Goal: Task Accomplishment & Management: Use online tool/utility

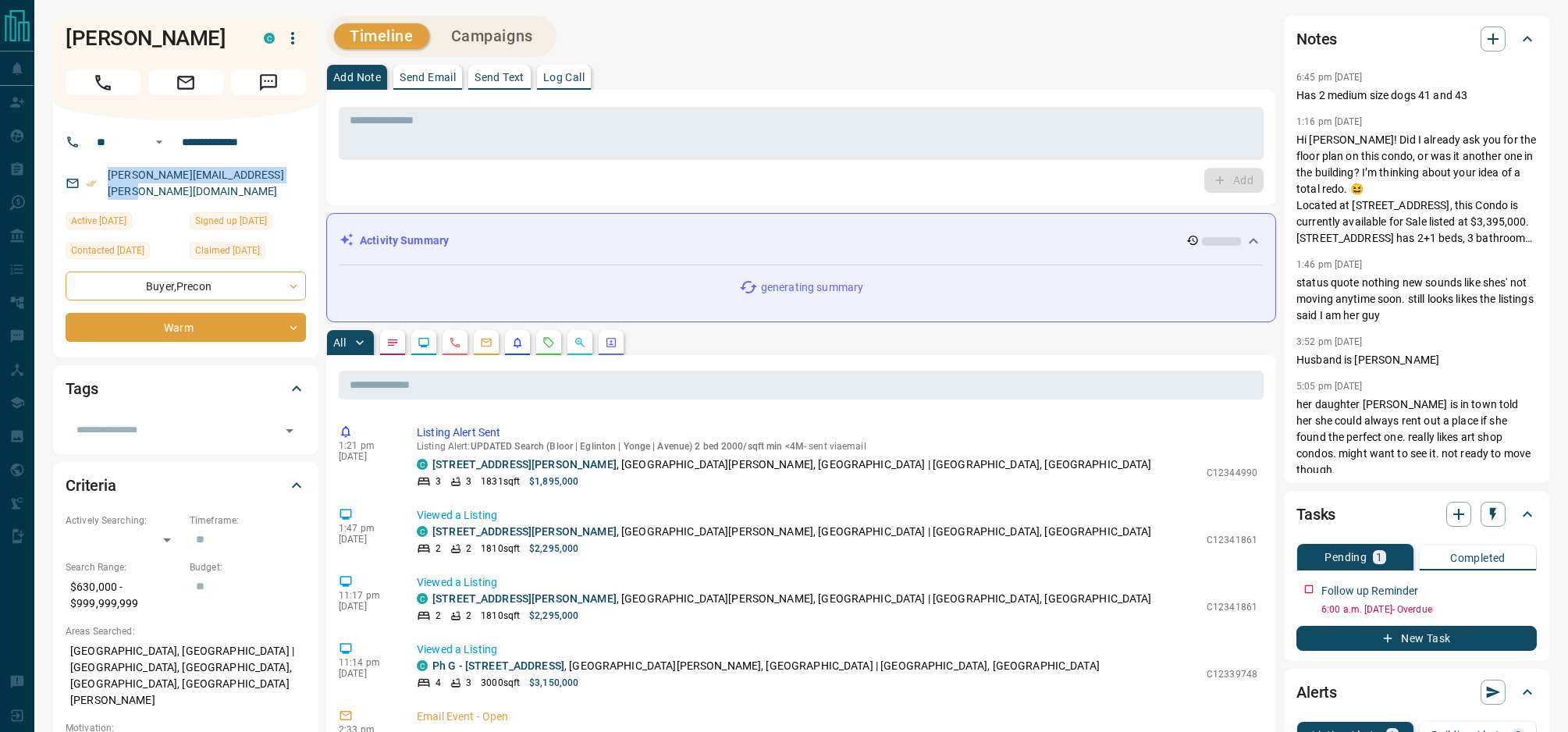
drag, startPoint x: 265, startPoint y: 177, endPoint x: 104, endPoint y: 175, distance: 161.0
click at [104, 175] on p "[PERSON_NAME][EMAIL_ADDRESS][PERSON_NAME][DOMAIN_NAME]" at bounding box center [204, 183] width 202 height 42
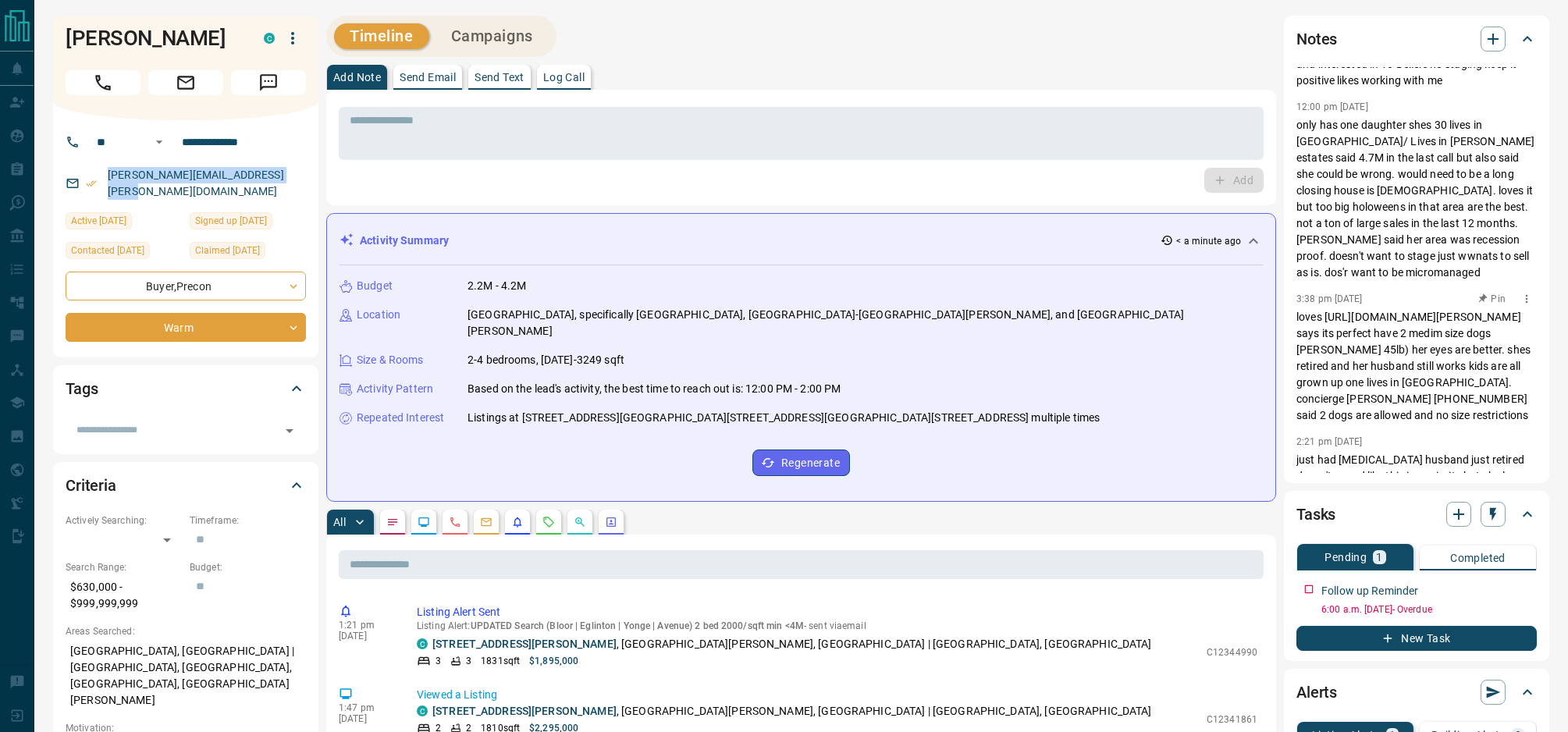
scroll to position [1096, 0]
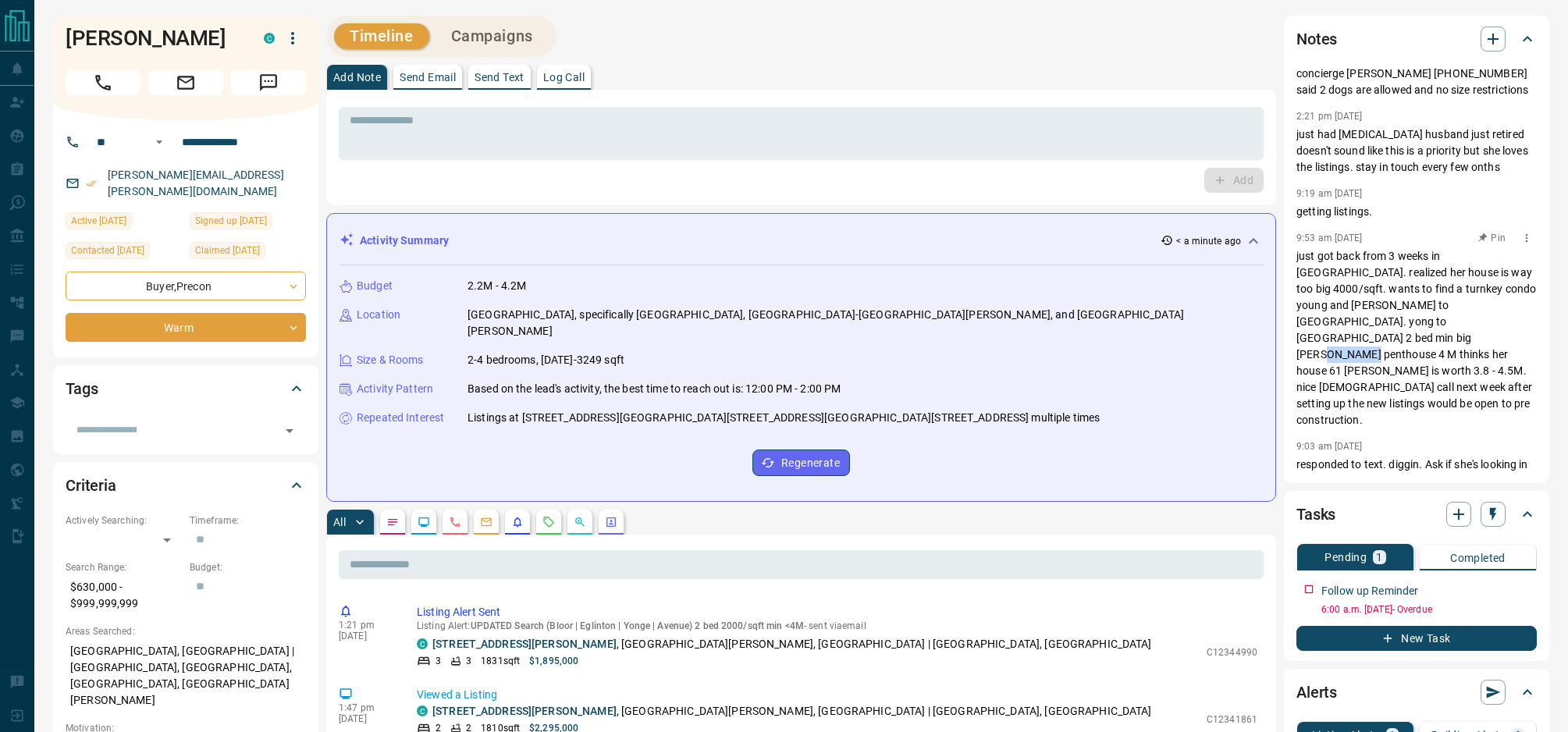
drag, startPoint x: 1457, startPoint y: 357, endPoint x: 1496, endPoint y: 353, distance: 39.2
click at [1496, 353] on p "just got back from 3 weeks in [GEOGRAPHIC_DATA]. realized her house is way too …" at bounding box center [1416, 338] width 240 height 180
copy p "61 [PERSON_NAME]"
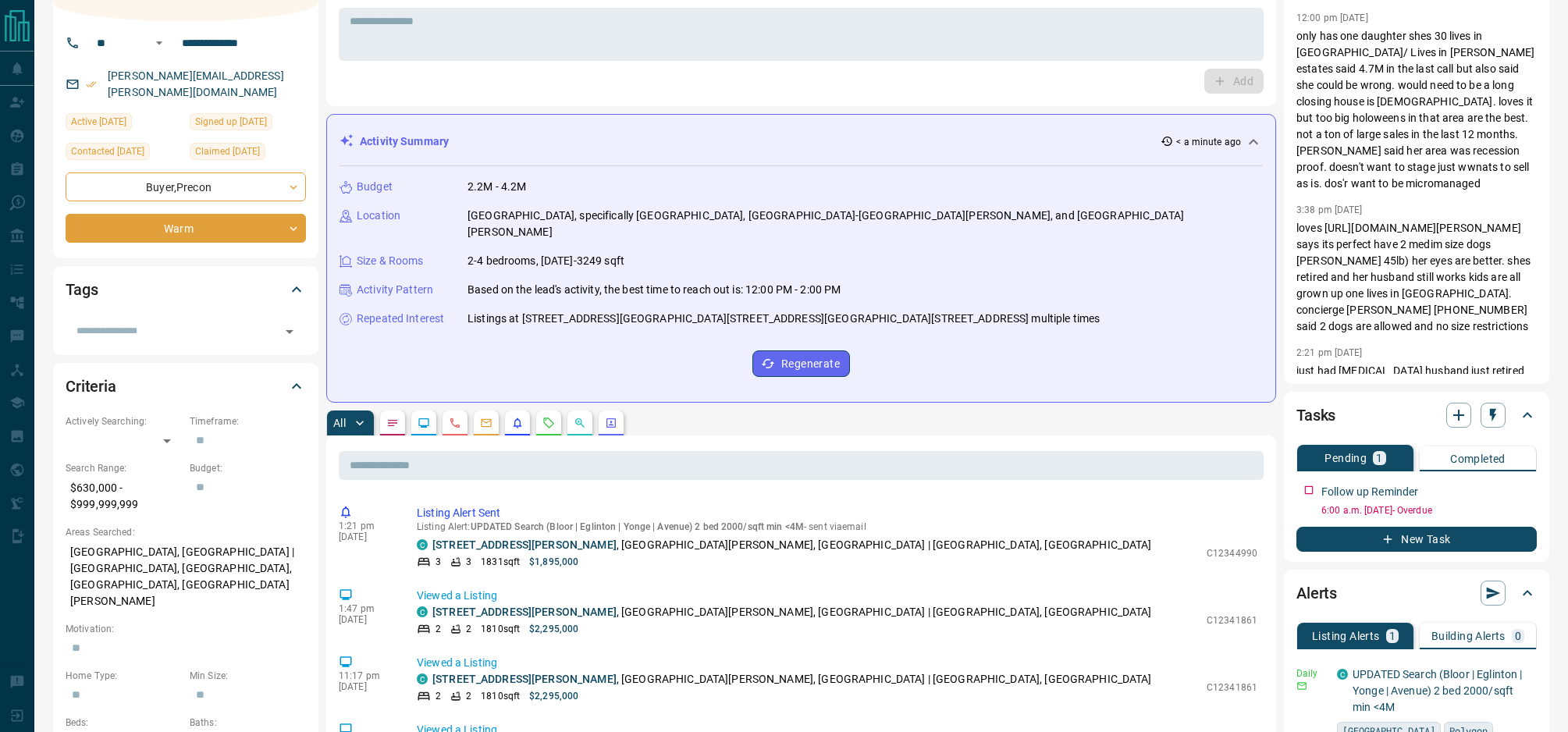
scroll to position [0, 0]
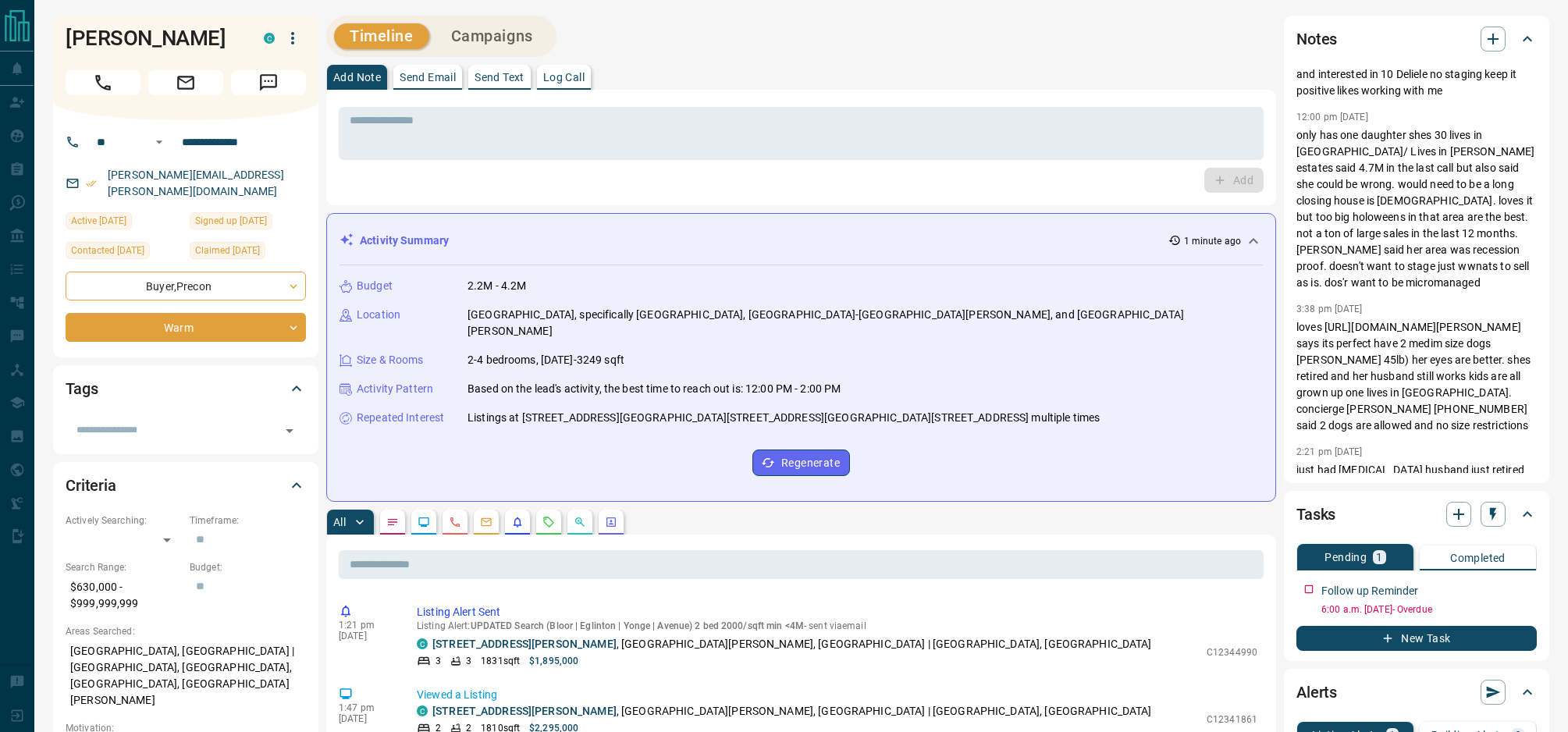
click at [1436, 639] on button "New Task" at bounding box center [1416, 637] width 240 height 25
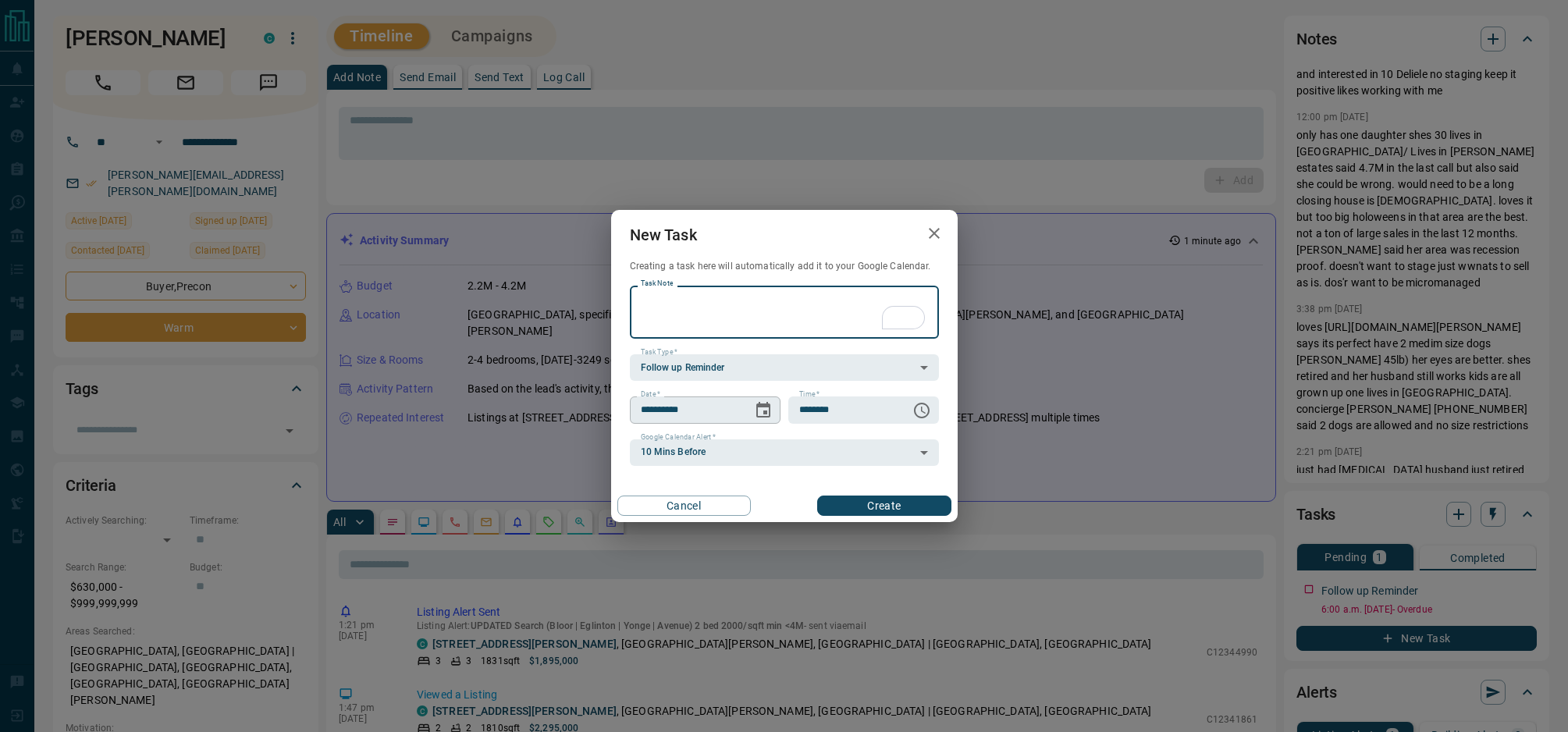
click at [759, 409] on icon "Choose date, selected date is Aug 16, 2025" at bounding box center [763, 411] width 19 height 19
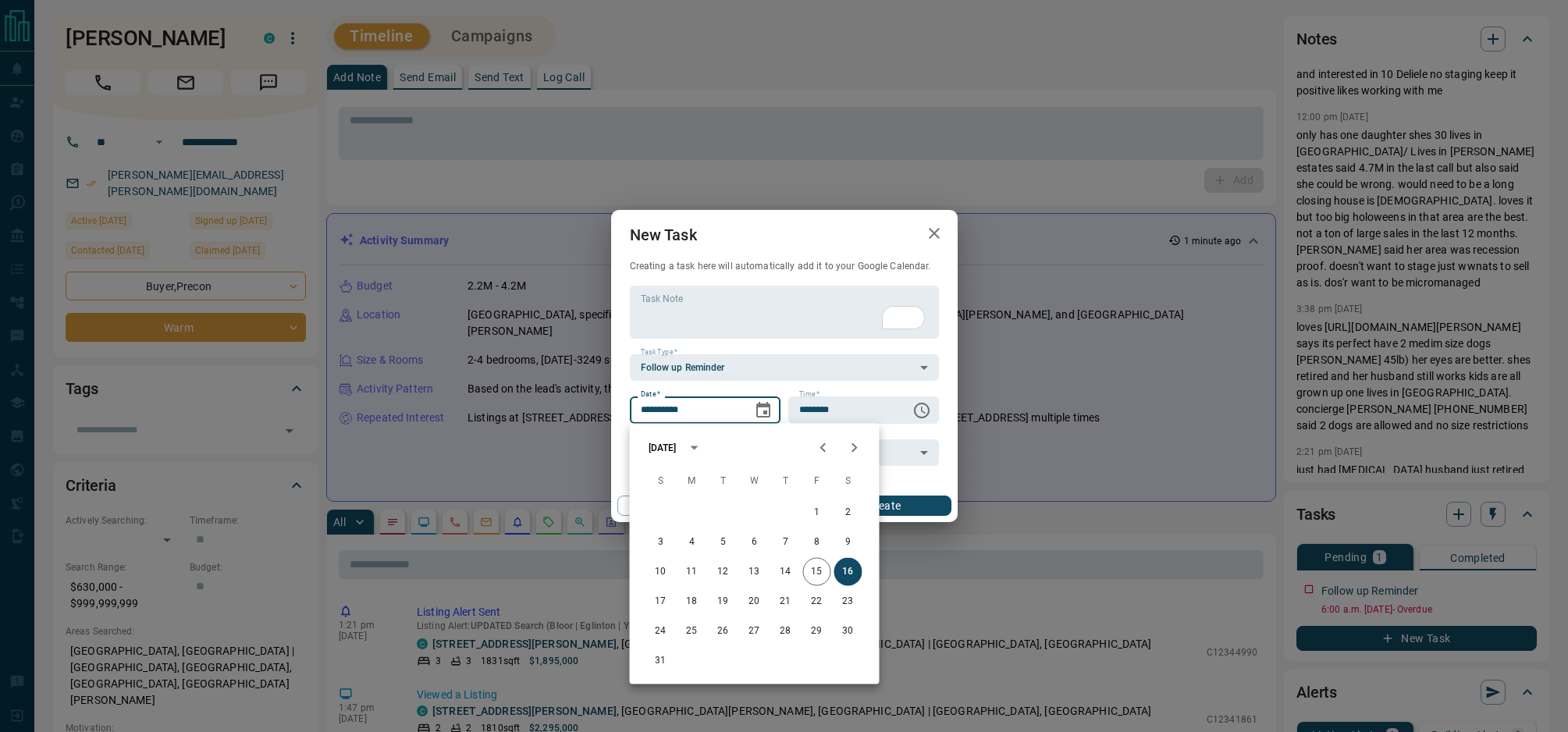
click at [856, 447] on icon "Next month" at bounding box center [854, 447] width 5 height 9
click at [818, 565] on button "19" at bounding box center [817, 572] width 28 height 28
type input "**********"
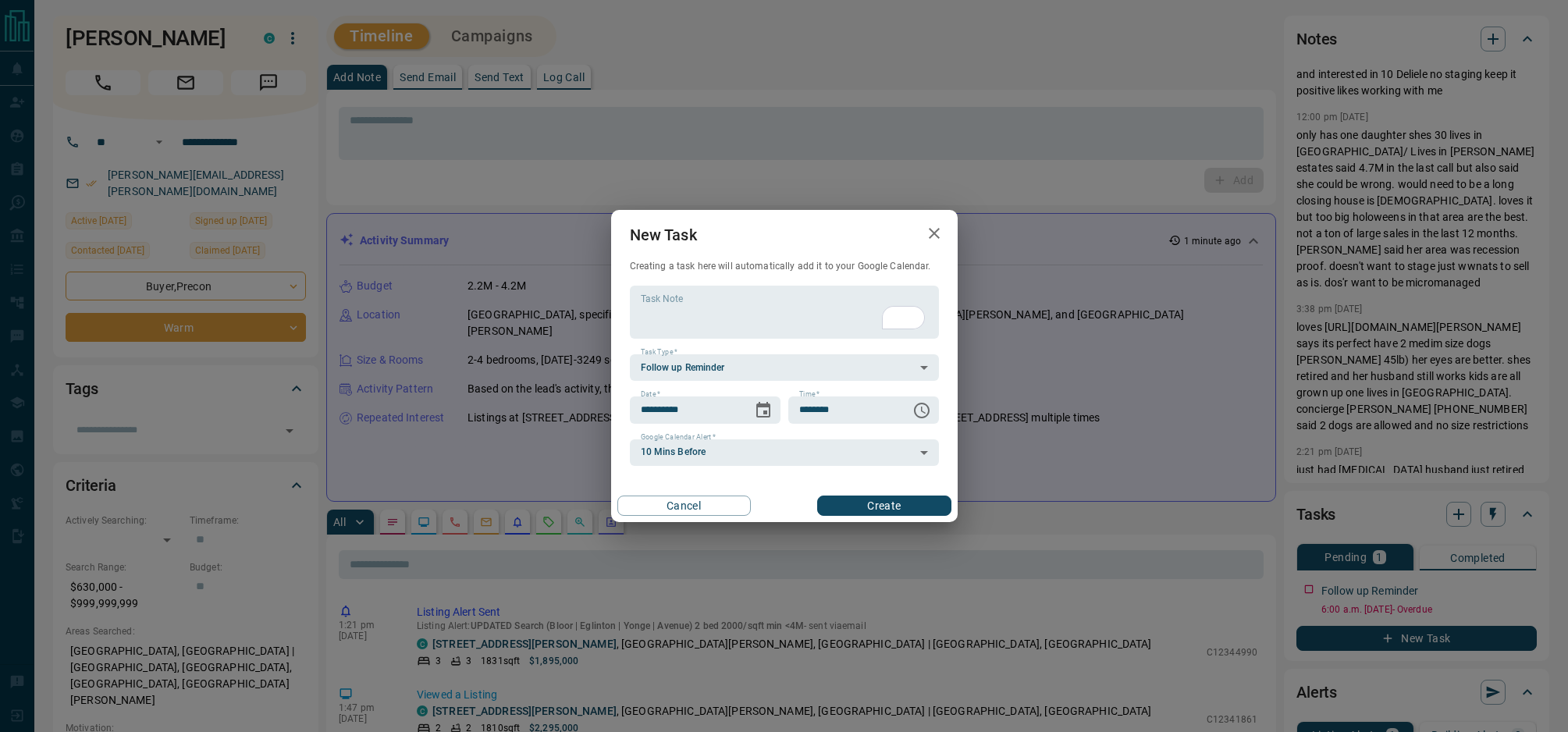
click at [895, 510] on button "Create" at bounding box center [883, 506] width 134 height 21
